Goal: Understand process/instructions

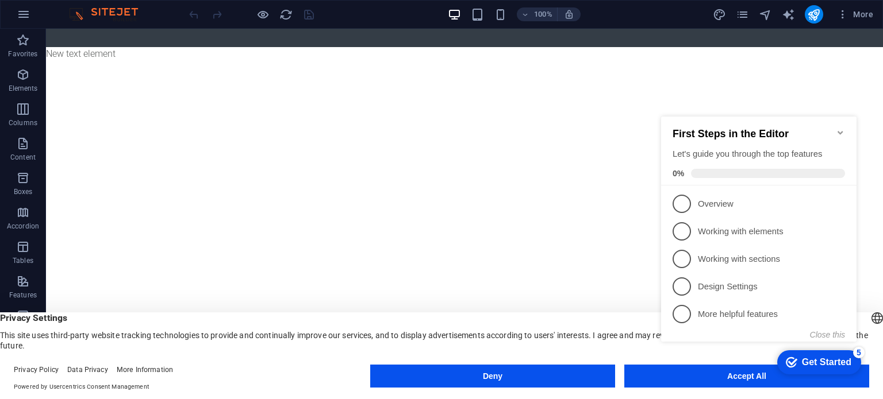
click at [673, 368] on div "checkmark Get Started 5 First Steps in the Editor Let's guide you through the t…" at bounding box center [760, 240] width 209 height 278
click at [673, 372] on div "checkmark Get Started 5 First Steps in the Editor Let's guide you through the t…" at bounding box center [760, 240] width 209 height 278
click at [729, 375] on div "checkmark Get Started 5 First Steps in the Editor Let's guide you through the t…" at bounding box center [760, 240] width 209 height 278
click at [826, 334] on button "Close this" at bounding box center [827, 334] width 35 height 9
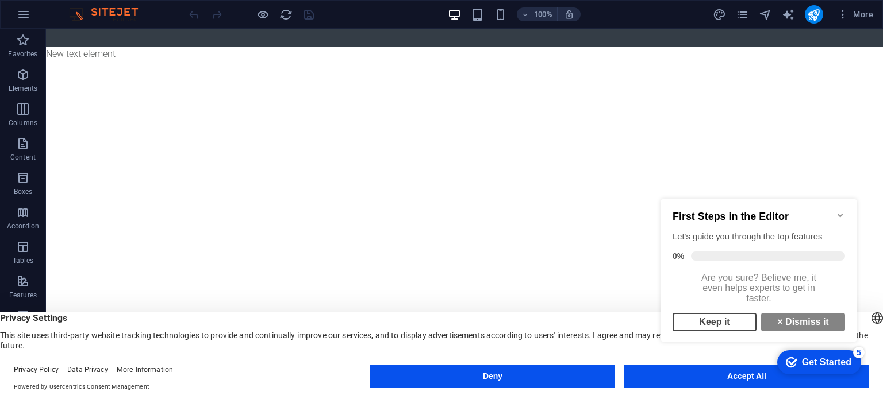
click at [729, 328] on link "Keep it" at bounding box center [714, 322] width 84 height 18
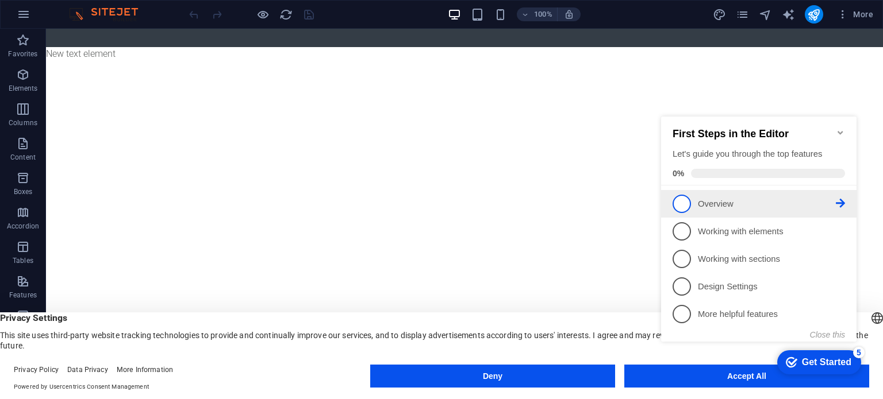
click at [687, 203] on span "1" at bounding box center [681, 204] width 18 height 18
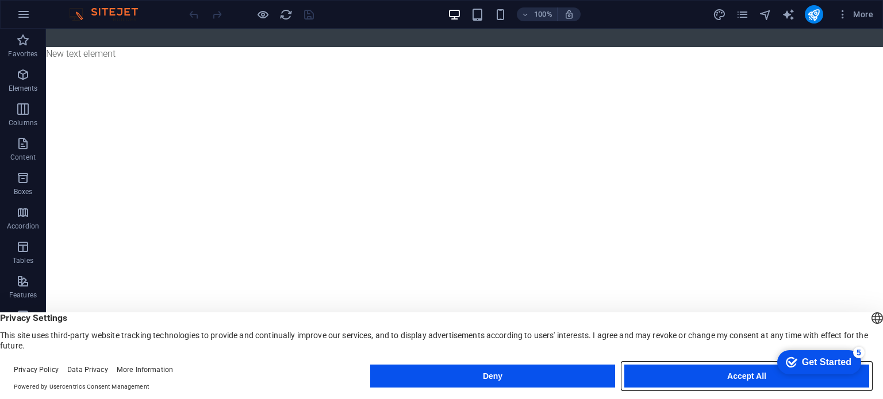
click at [644, 372] on button "Accept All" at bounding box center [746, 376] width 245 height 23
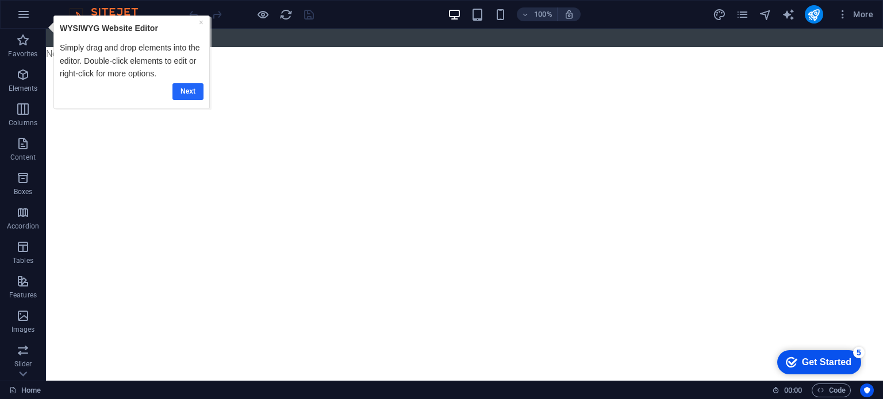
click at [193, 91] on link "Next" at bounding box center [187, 91] width 31 height 17
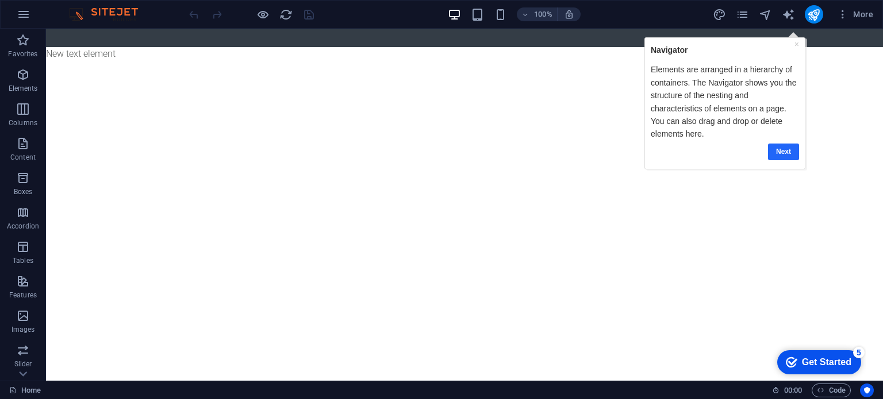
click at [780, 151] on link "Next" at bounding box center [782, 151] width 31 height 17
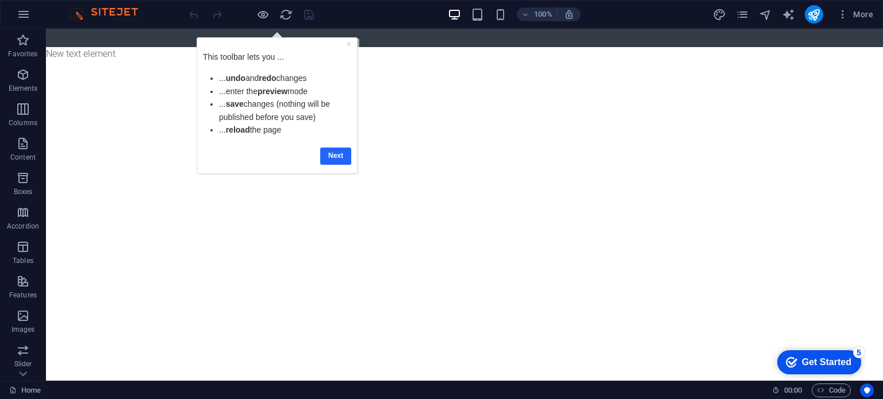
click at [329, 156] on link "Next" at bounding box center [335, 155] width 31 height 17
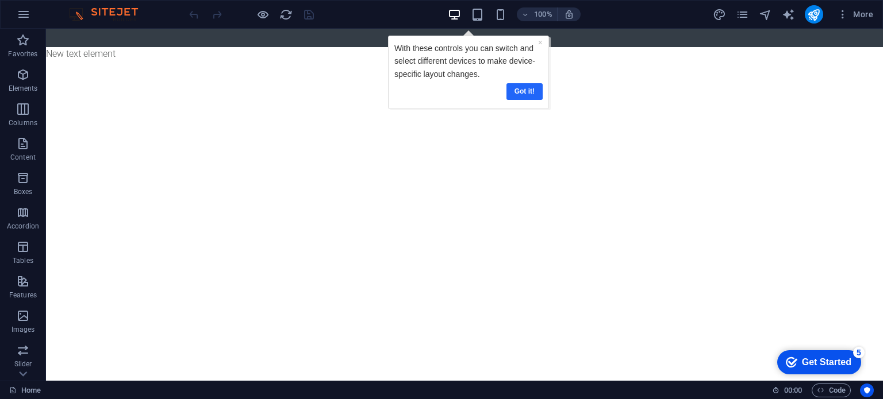
click at [524, 91] on link "Got it!" at bounding box center [524, 91] width 36 height 17
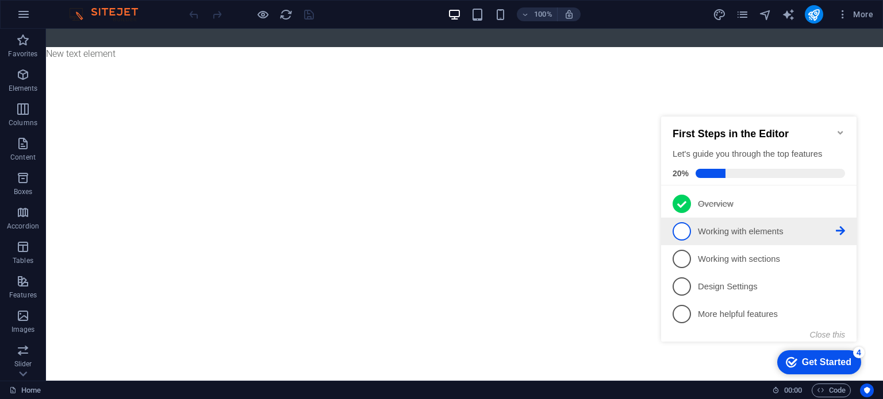
click at [839, 222] on link "2 Working with elements - incomplete" at bounding box center [758, 231] width 172 height 18
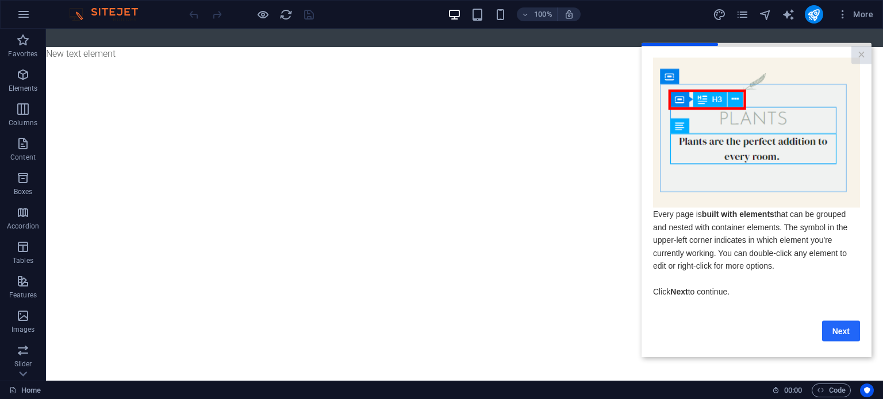
click at [835, 332] on link "Next" at bounding box center [841, 331] width 38 height 21
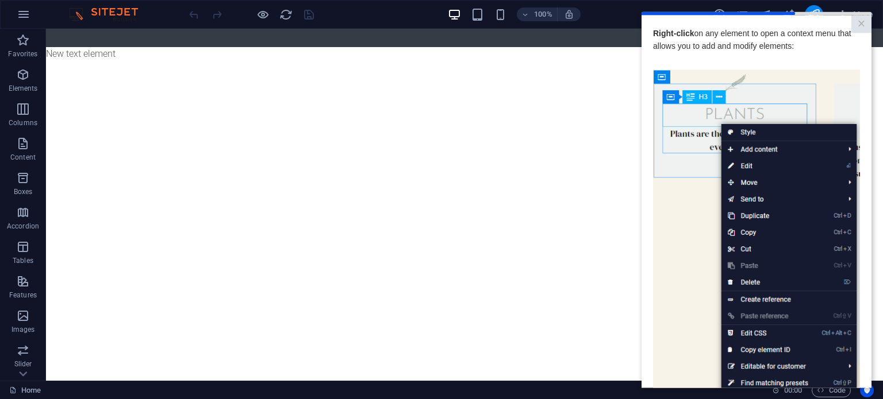
click at [705, 327] on img at bounding box center [756, 233] width 207 height 326
click at [857, 22] on link "×" at bounding box center [861, 24] width 20 height 18
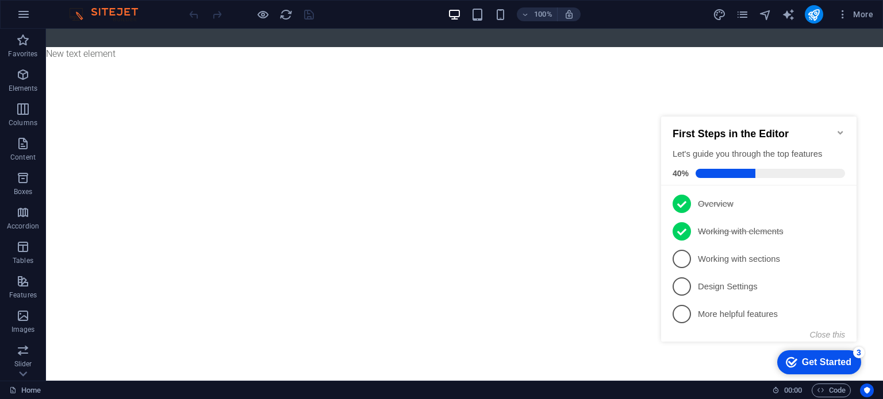
click at [820, 360] on div "Get Started" at bounding box center [826, 362] width 49 height 10
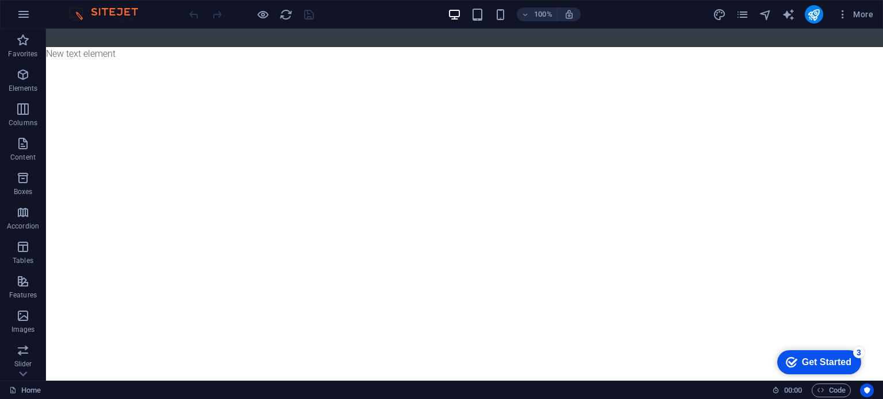
click at [820, 360] on div "Get Started" at bounding box center [826, 362] width 49 height 10
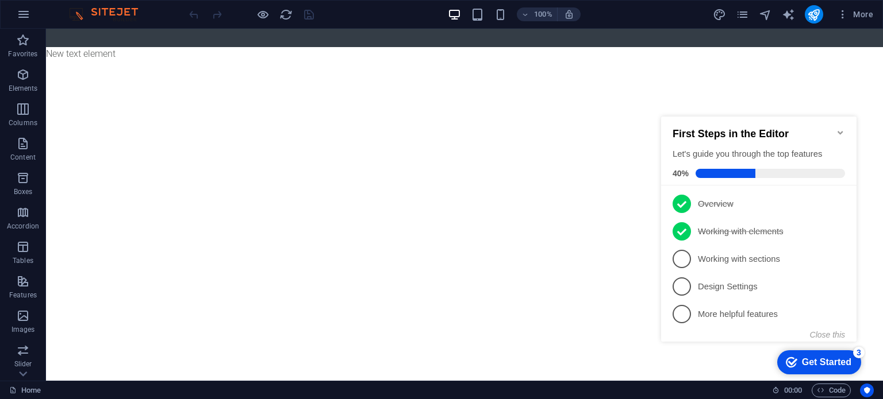
click at [820, 360] on div "Get Started" at bounding box center [826, 362] width 49 height 10
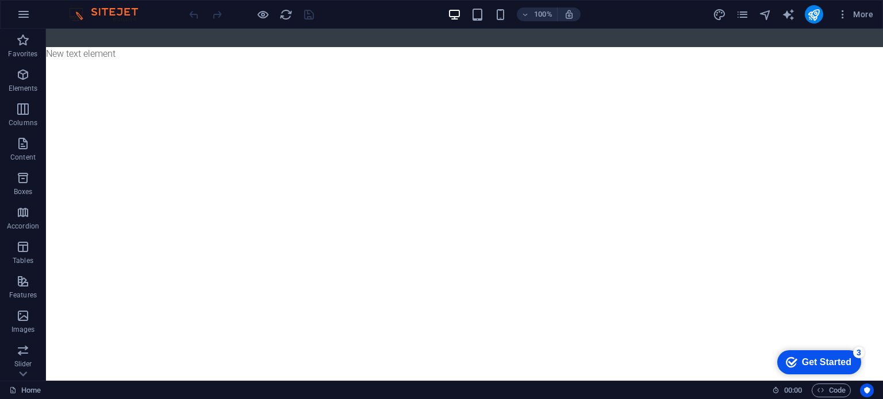
click at [789, 362] on icon "Get Started 3 items remaining, 40% complete" at bounding box center [790, 362] width 11 height 10
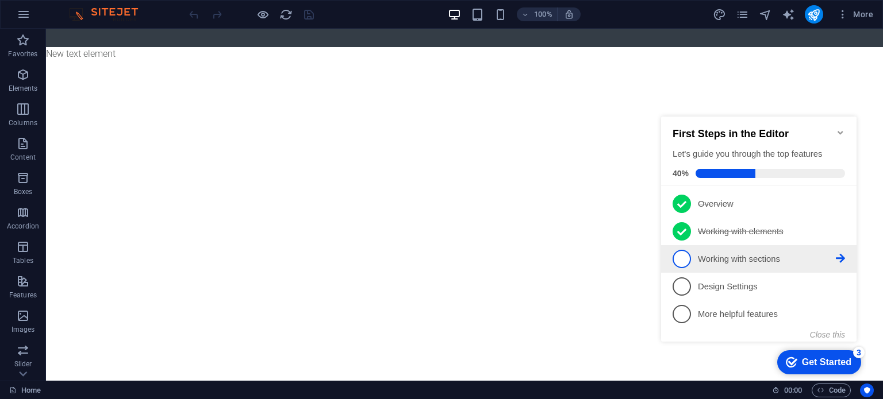
click at [839, 256] on icon at bounding box center [839, 258] width 9 height 9
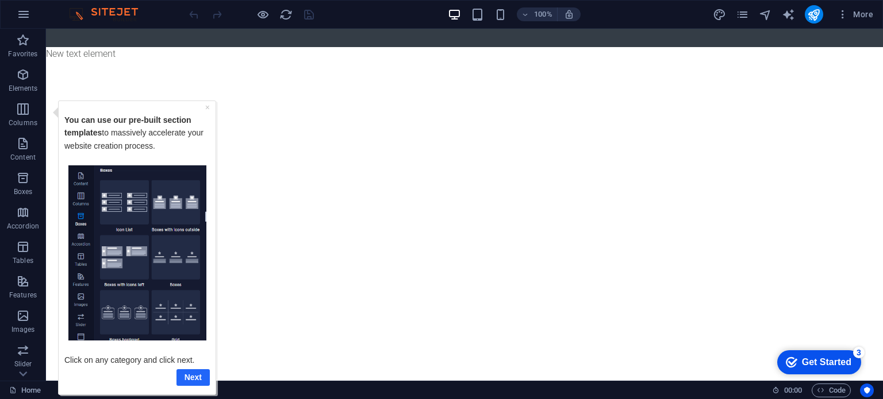
click at [195, 378] on link "Next" at bounding box center [192, 377] width 33 height 17
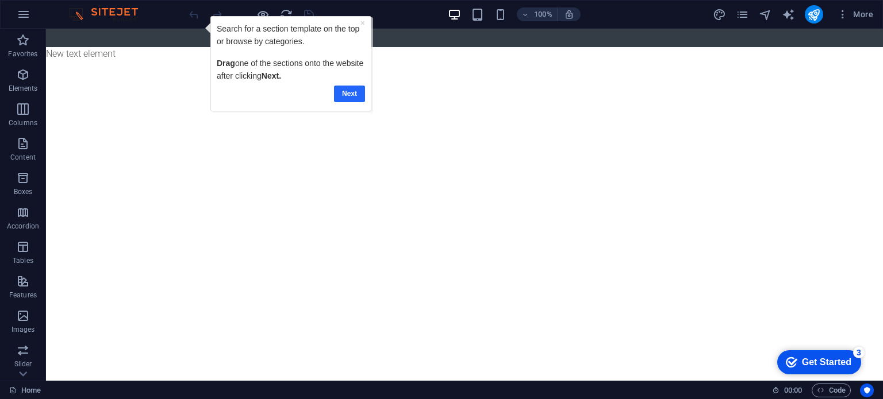
click at [354, 90] on link "Next" at bounding box center [349, 93] width 31 height 17
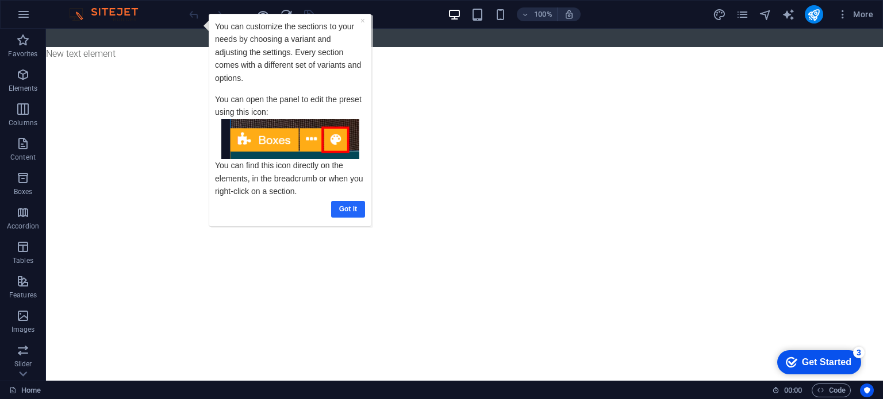
click at [341, 209] on link "Got it" at bounding box center [348, 209] width 34 height 17
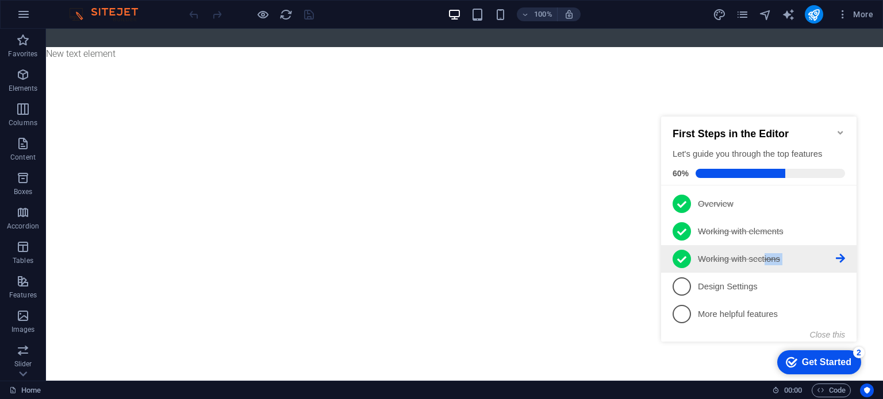
drag, startPoint x: 694, startPoint y: 298, endPoint x: 828, endPoint y: 267, distance: 137.6
click at [828, 267] on ul "1 Overview - completed 2 Working with elements - completed 3 Working with secti…" at bounding box center [758, 259] width 195 height 138
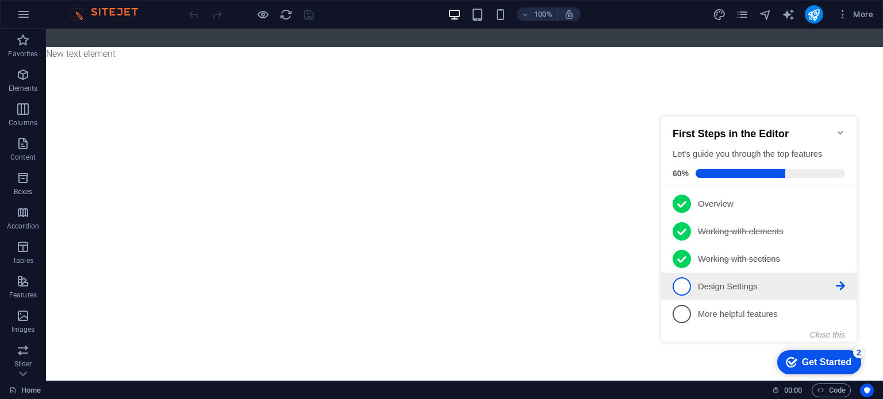
click at [838, 283] on icon at bounding box center [839, 286] width 9 height 9
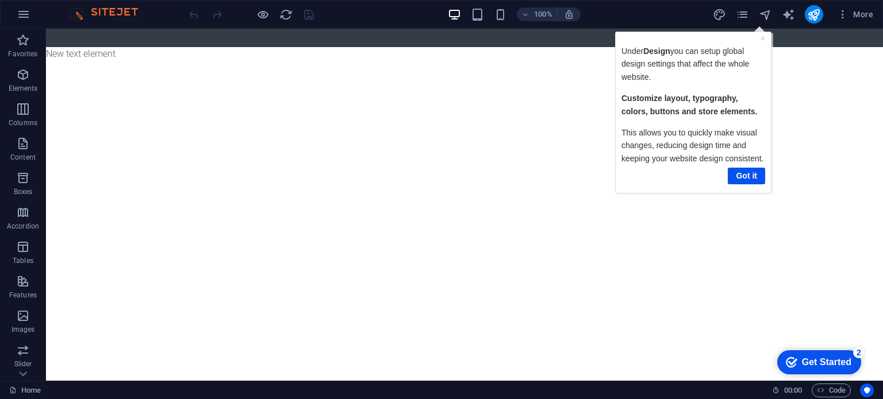
click at [743, 166] on div "Got it" at bounding box center [693, 175] width 144 height 22
click at [740, 177] on link "Got it" at bounding box center [745, 175] width 37 height 17
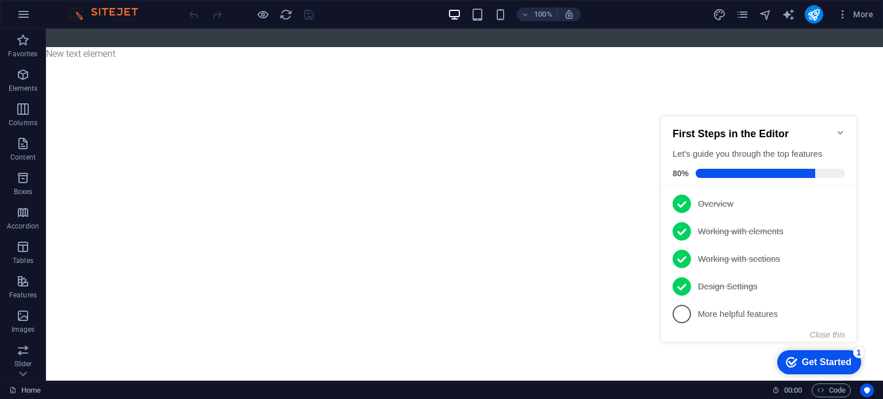
click at [834, 357] on div "Get Started" at bounding box center [826, 362] width 49 height 10
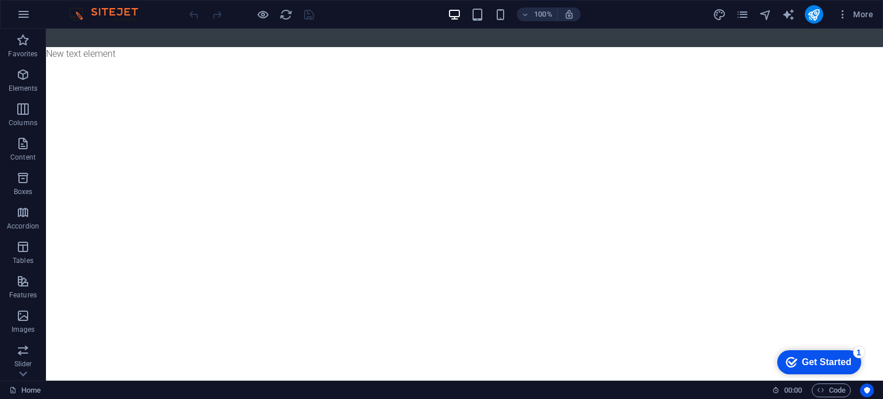
click at [833, 354] on div "checkmark Get Started 1" at bounding box center [819, 362] width 84 height 24
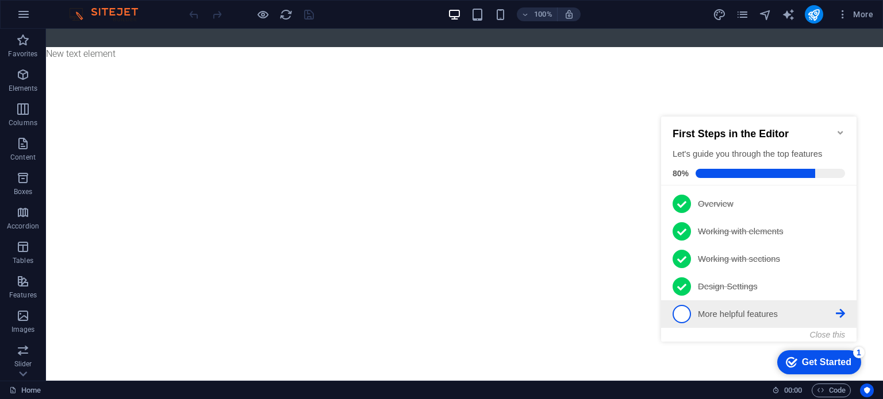
click at [838, 309] on icon at bounding box center [839, 313] width 9 height 9
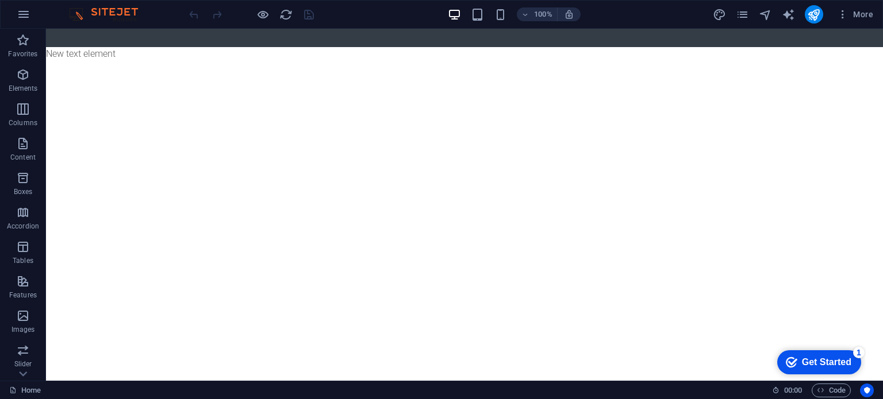
click at [809, 363] on div "Get Started" at bounding box center [826, 362] width 49 height 10
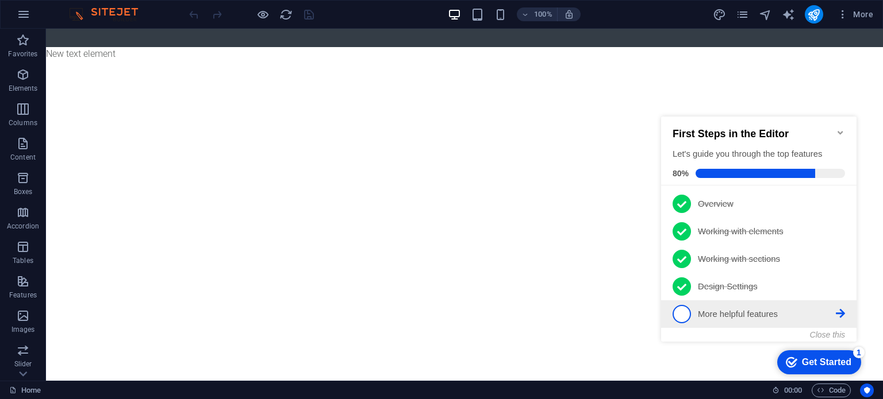
click at [726, 319] on link "5 More helpful features - incomplete" at bounding box center [758, 314] width 172 height 18
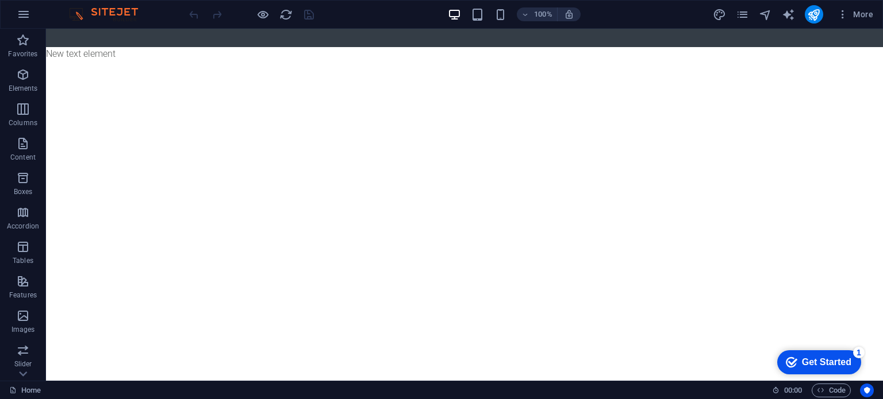
click at [811, 363] on div "Get Started" at bounding box center [826, 362] width 49 height 10
drag, startPoint x: 811, startPoint y: 363, endPoint x: 925, endPoint y: 607, distance: 269.9
click at [813, 362] on div "Get Started" at bounding box center [826, 362] width 49 height 10
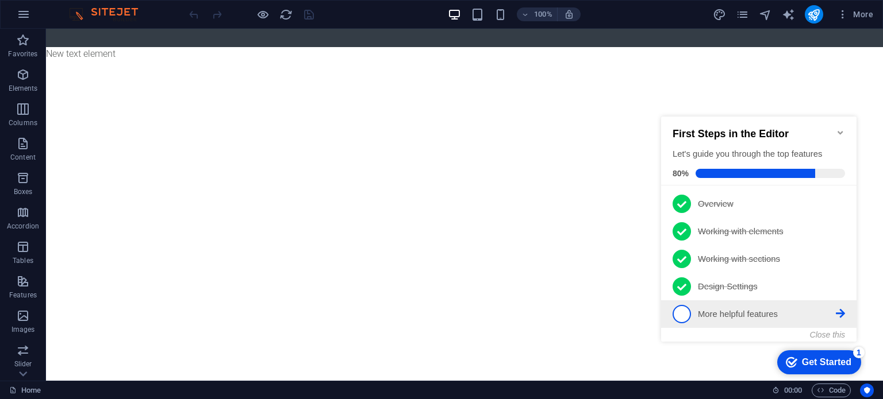
click at [843, 311] on icon at bounding box center [839, 313] width 9 height 9
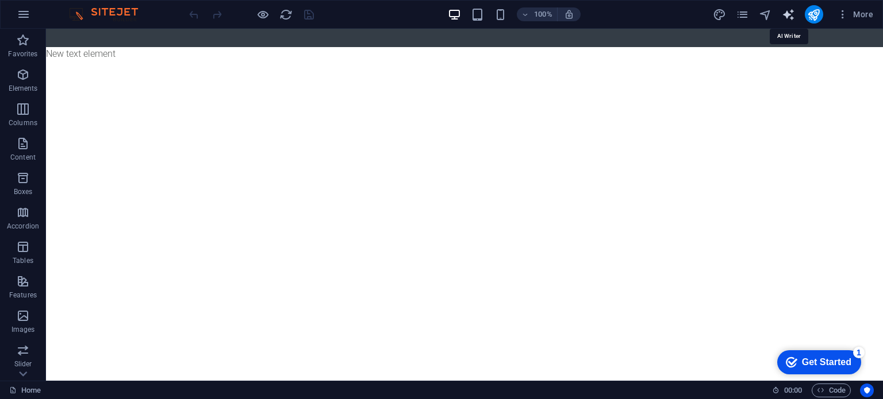
click at [784, 11] on icon "text_generator" at bounding box center [787, 14] width 13 height 13
select select "English"
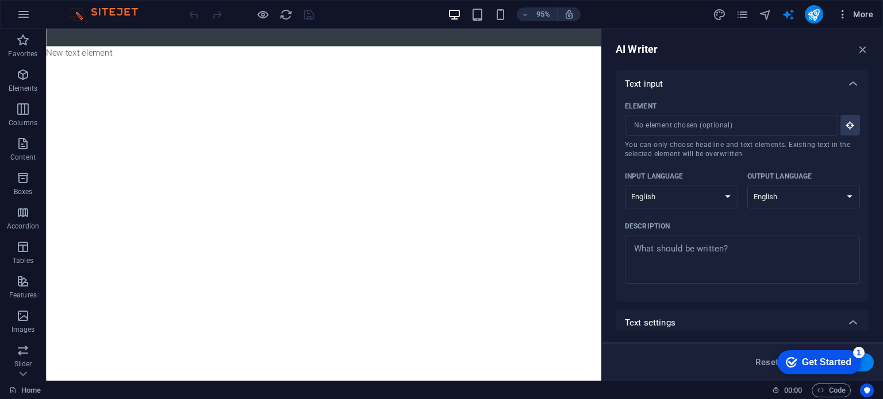
click at [854, 11] on span "More" at bounding box center [855, 14] width 36 height 11
